Goal: Check status: Check status

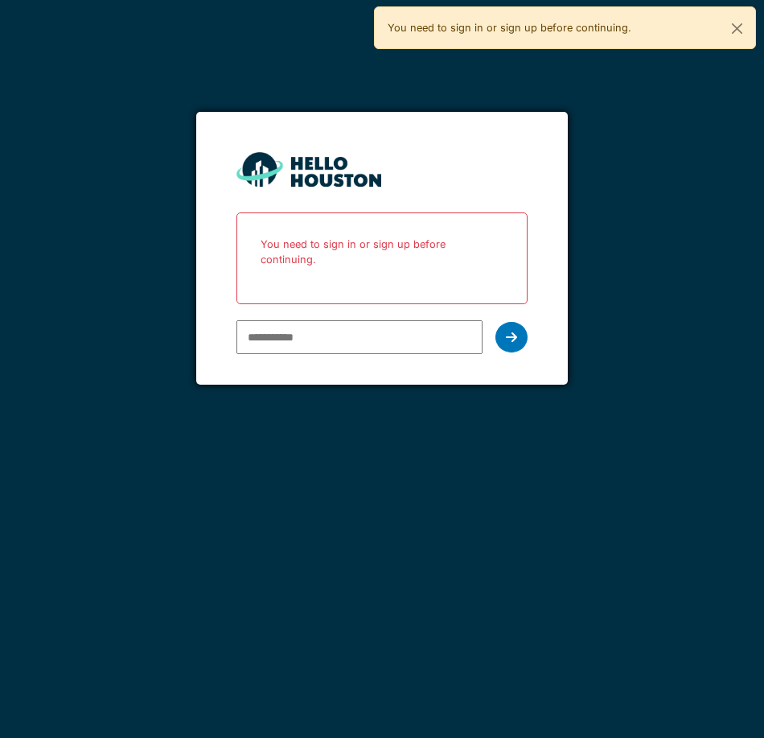
click at [397, 320] on input "email" at bounding box center [359, 337] width 246 height 34
type input "**********"
click at [504, 325] on div at bounding box center [511, 337] width 32 height 31
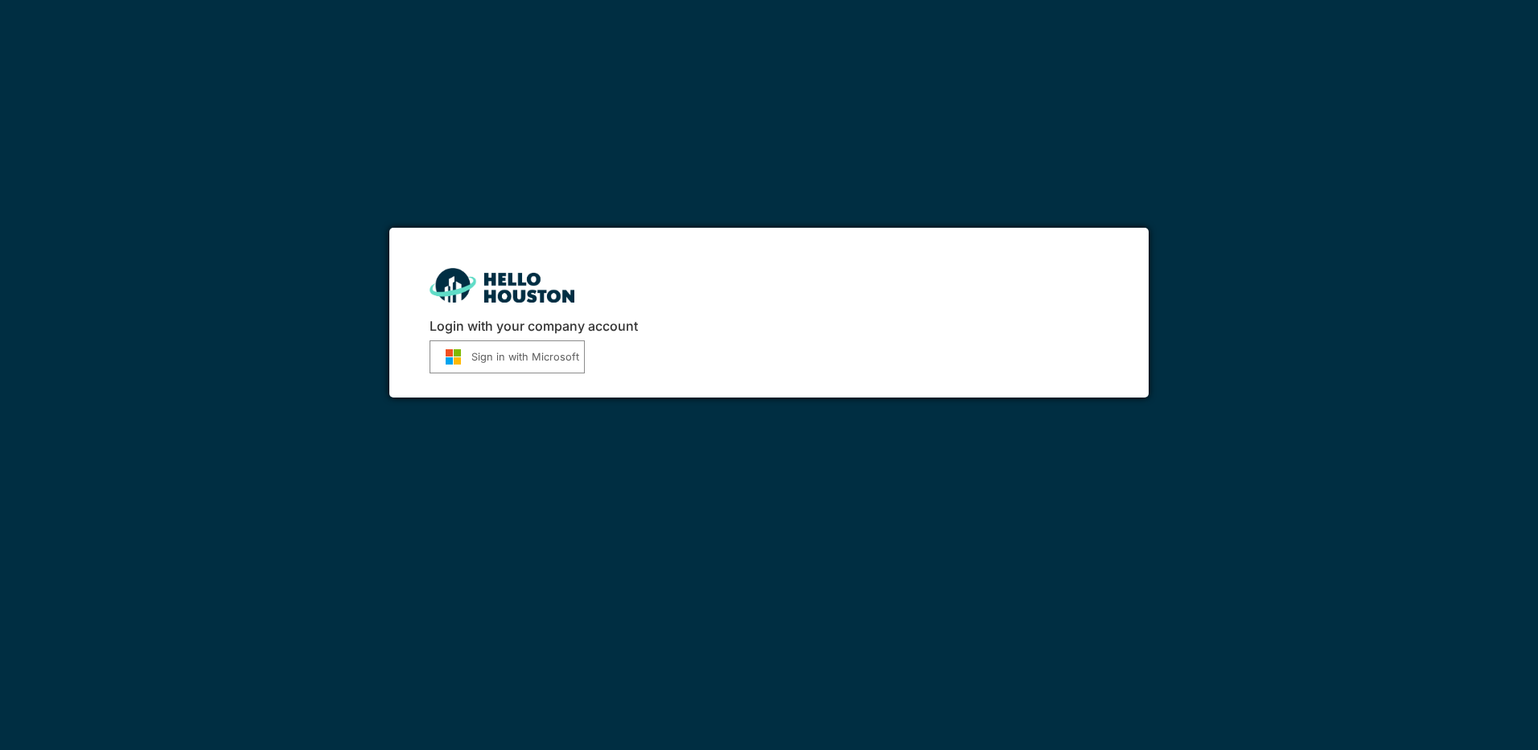
click at [509, 343] on button "Sign in with Microsoft" at bounding box center [507, 356] width 155 height 33
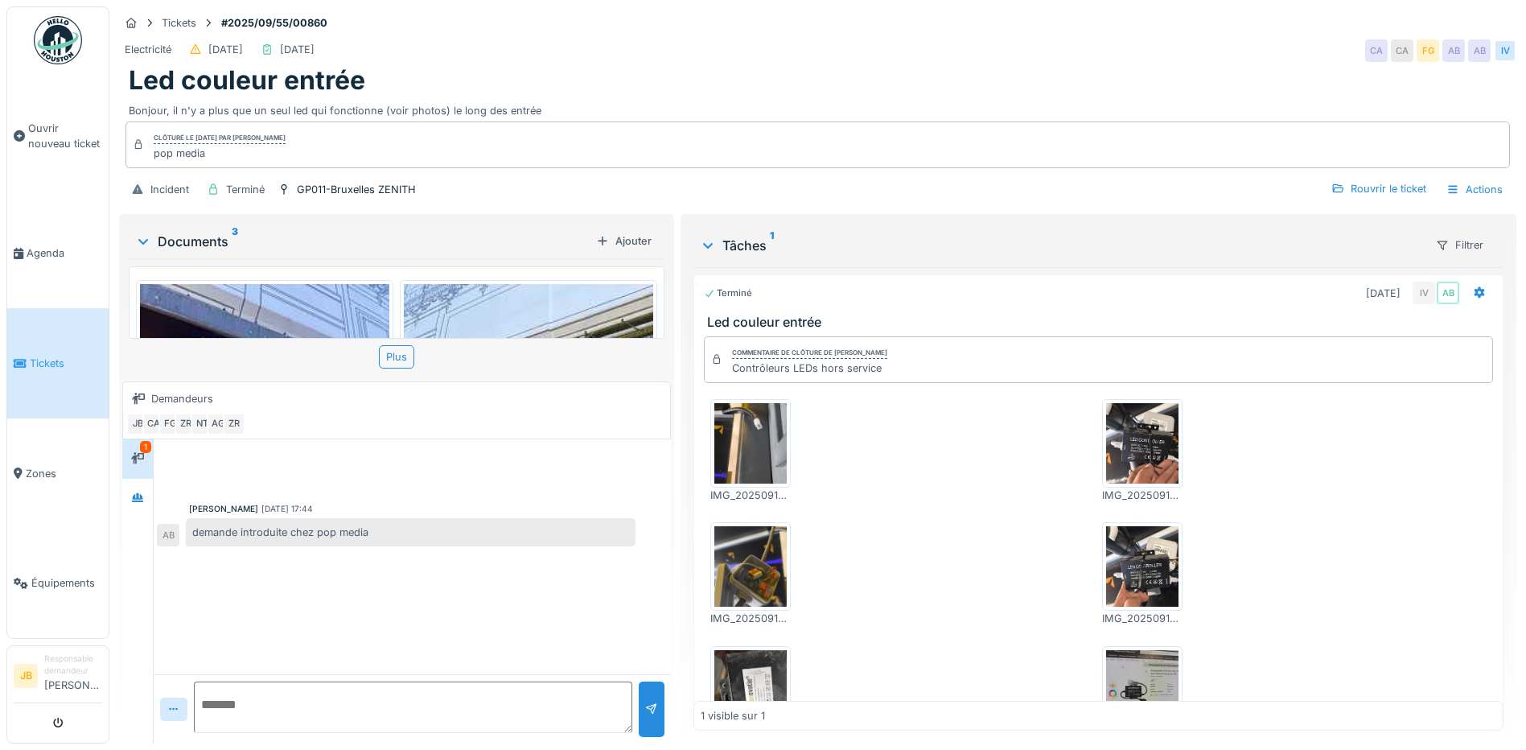
click at [1148, 549] on img at bounding box center [1142, 566] width 72 height 80
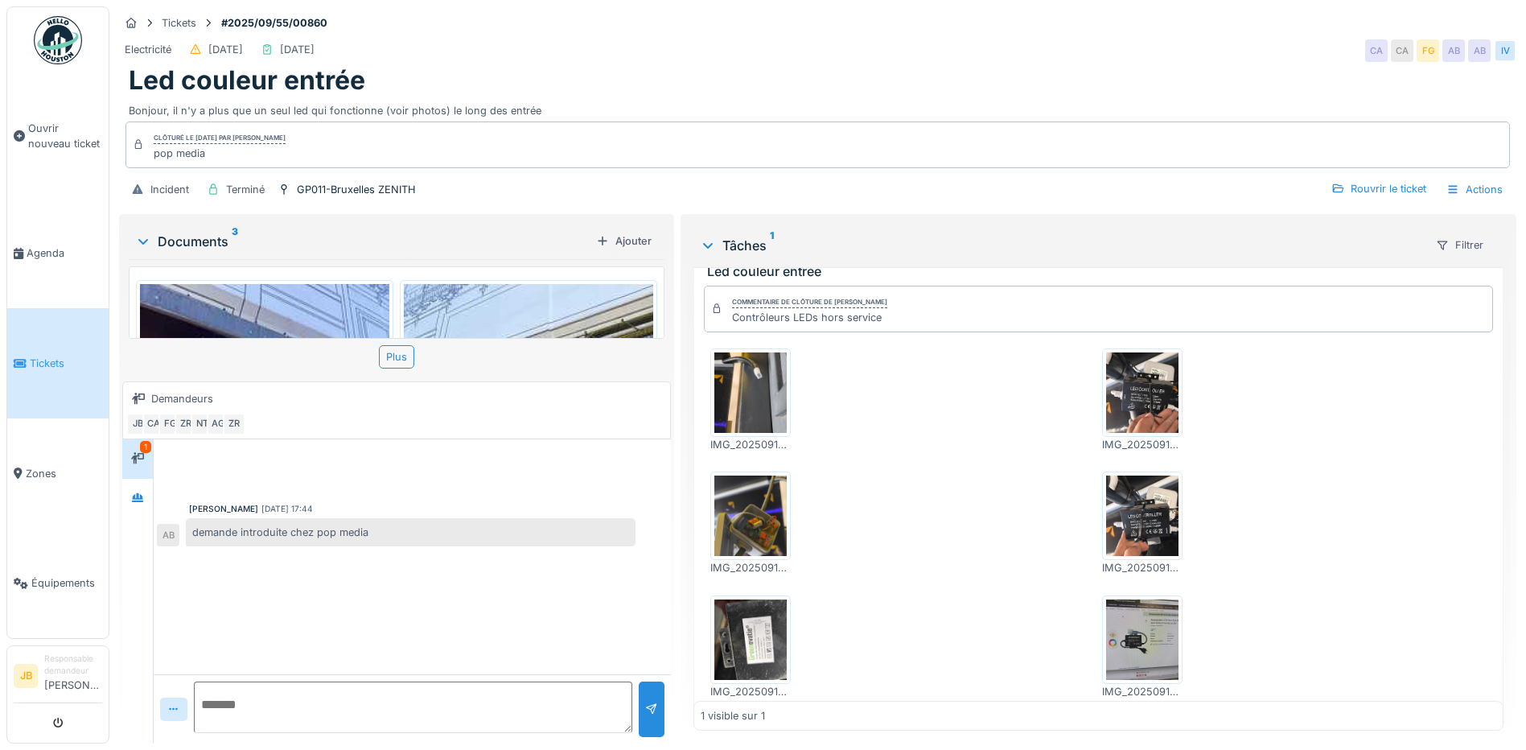
scroll to position [102, 0]
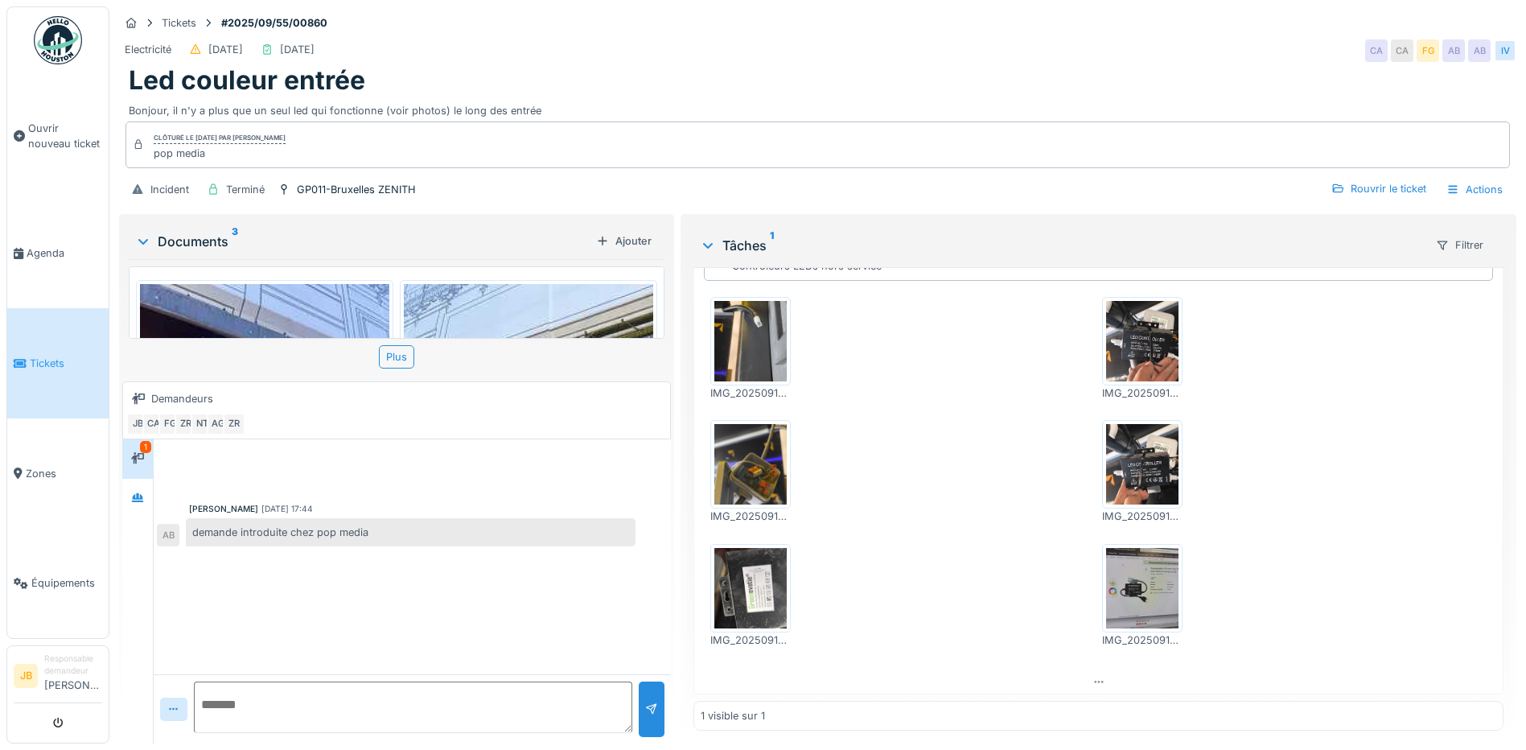
click at [1150, 593] on img at bounding box center [1142, 588] width 72 height 80
click at [338, 303] on img at bounding box center [264, 450] width 249 height 332
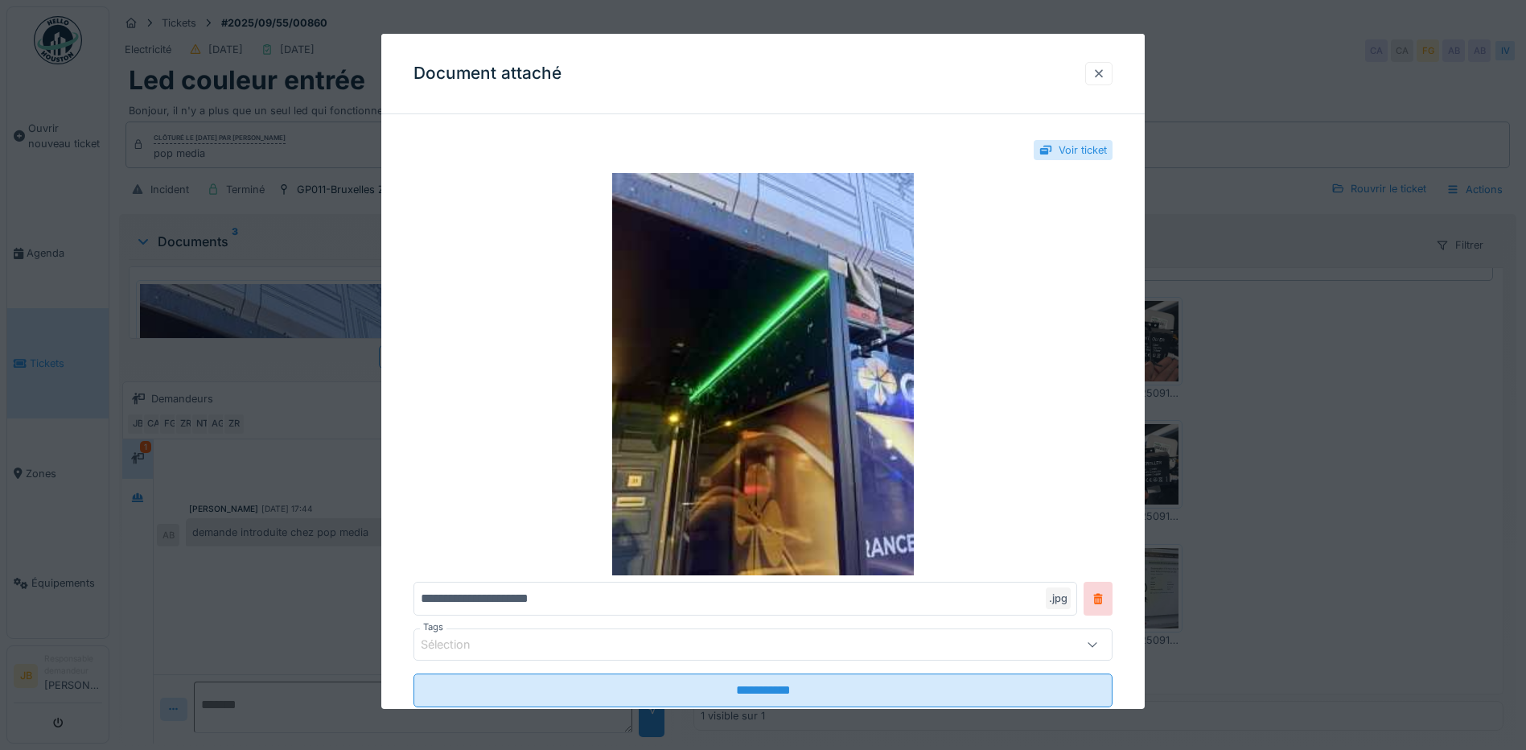
click at [1104, 71] on div at bounding box center [1098, 73] width 13 height 15
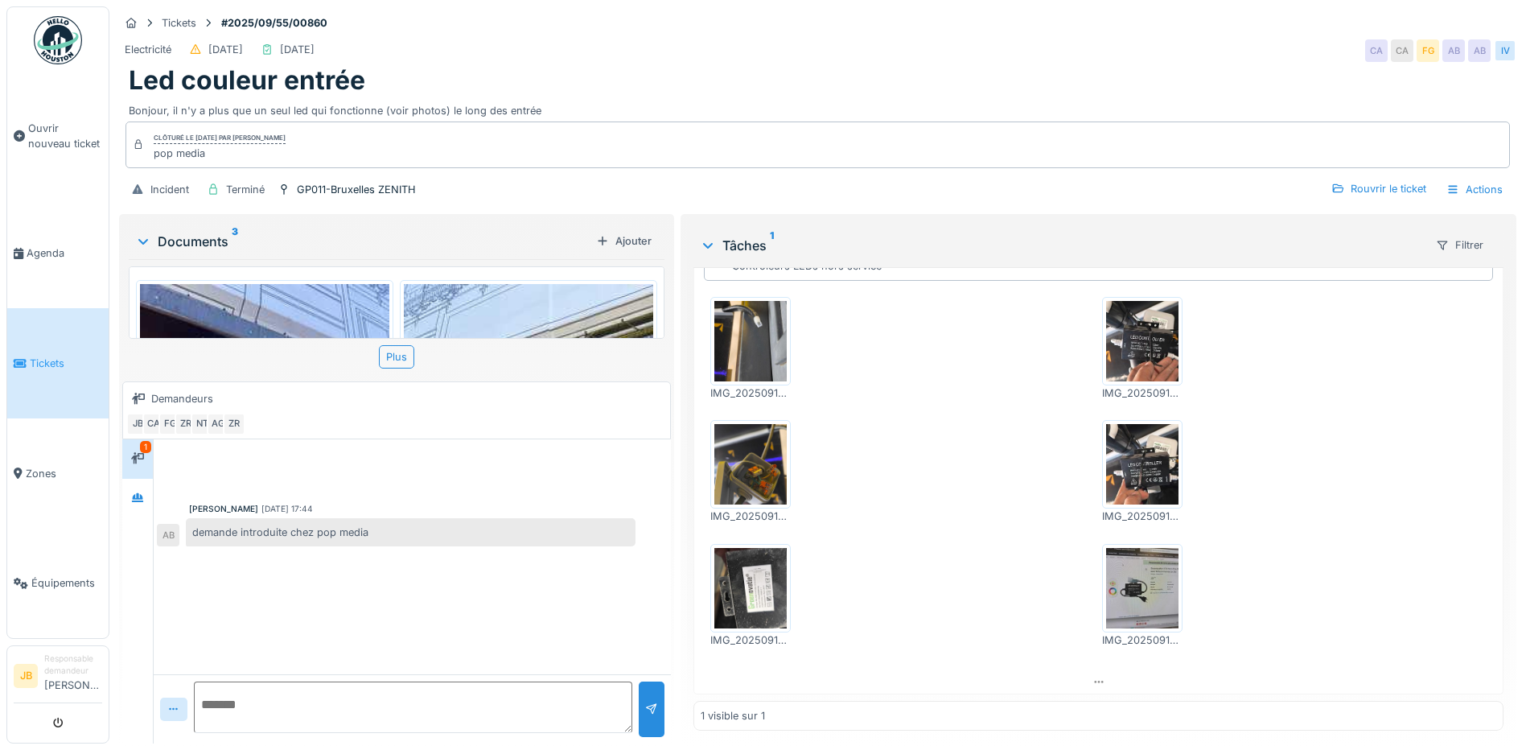
click at [485, 290] on img at bounding box center [528, 450] width 249 height 332
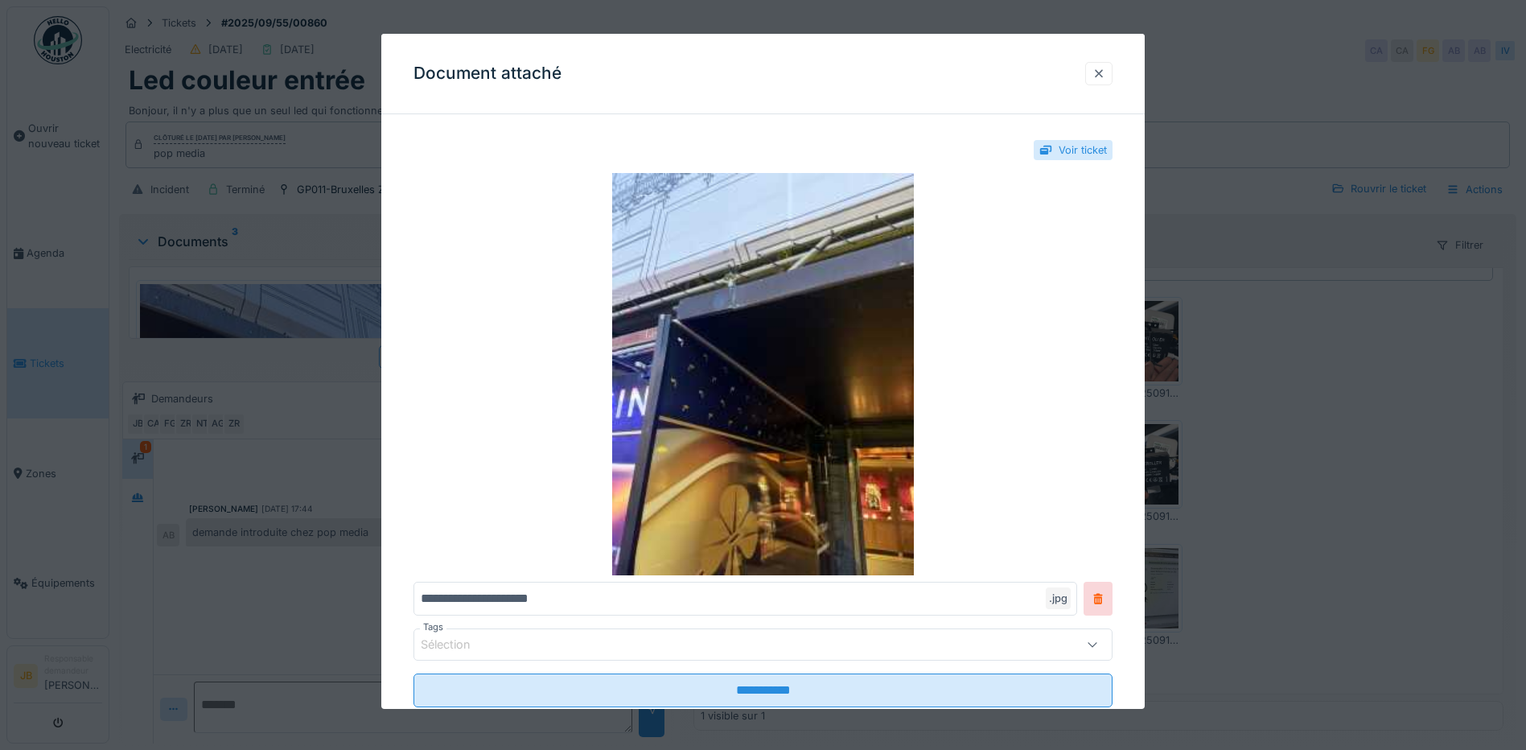
click at [1105, 76] on div at bounding box center [1098, 73] width 13 height 15
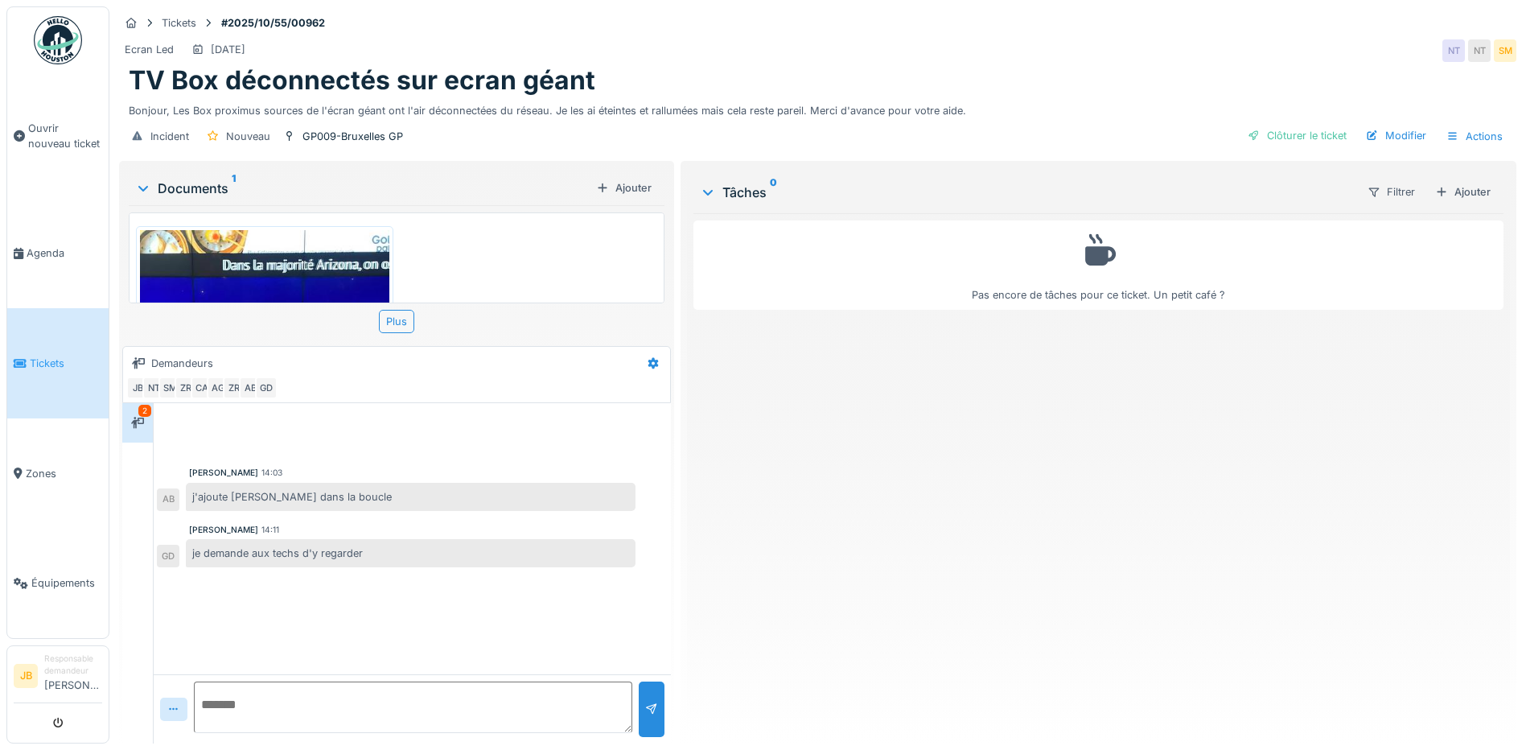
click at [328, 273] on img at bounding box center [264, 396] width 249 height 332
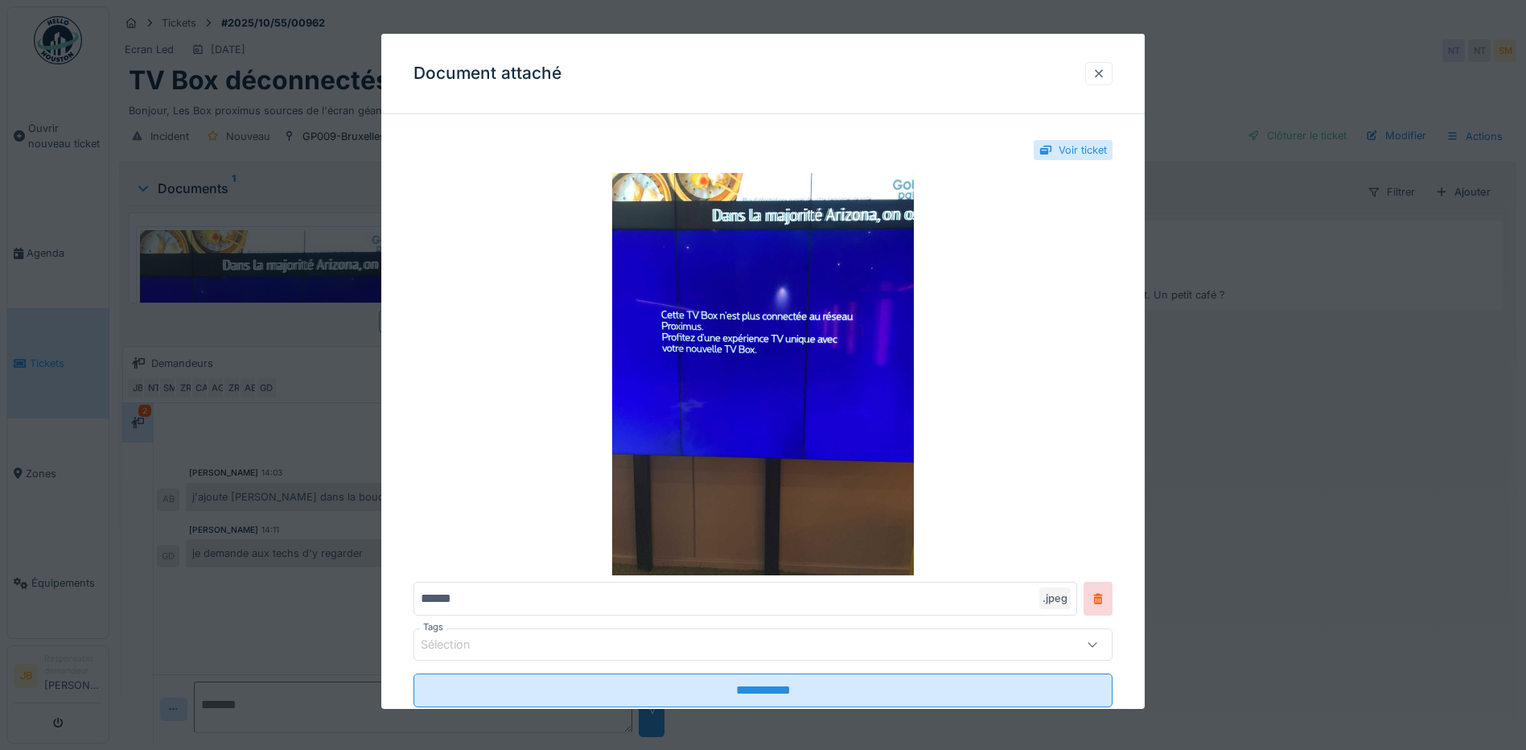
click at [1105, 70] on div at bounding box center [1098, 73] width 13 height 15
